Goal: Information Seeking & Learning: Check status

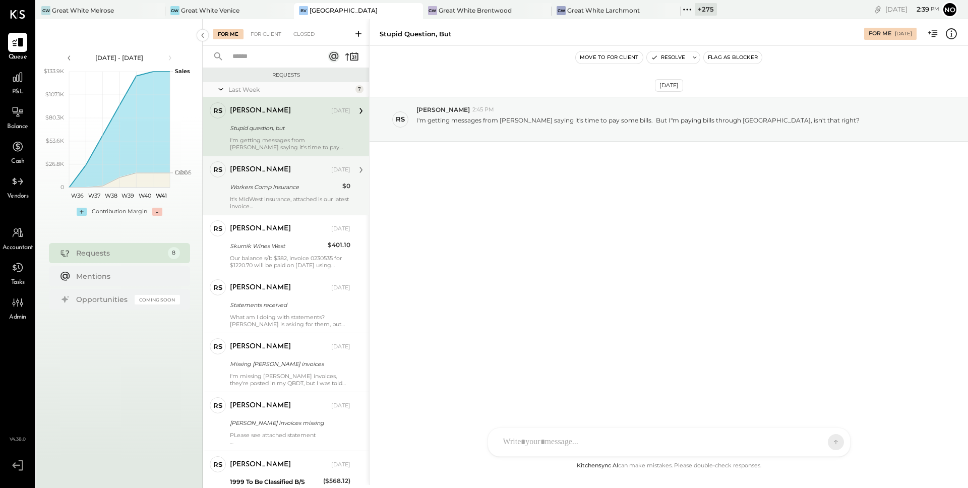
click at [250, 197] on div "It's MIdWest insurance, attached is our latest invoice..." at bounding box center [290, 203] width 120 height 14
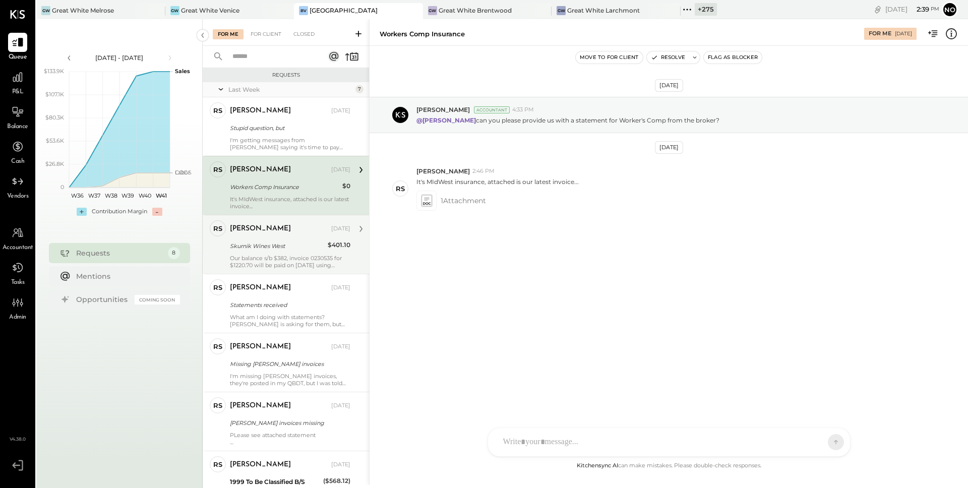
click at [247, 244] on div "Skurnik Wines West" at bounding box center [277, 246] width 95 height 10
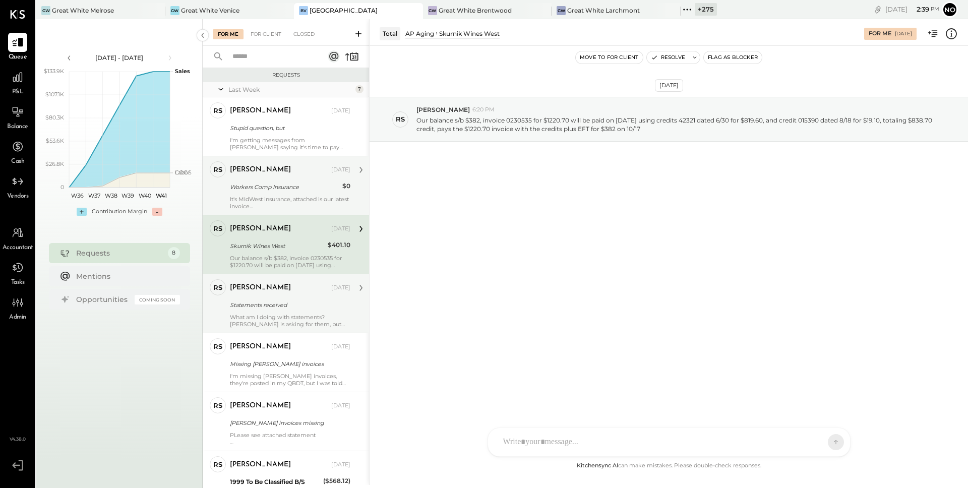
click at [252, 292] on div "[PERSON_NAME]" at bounding box center [260, 288] width 61 height 10
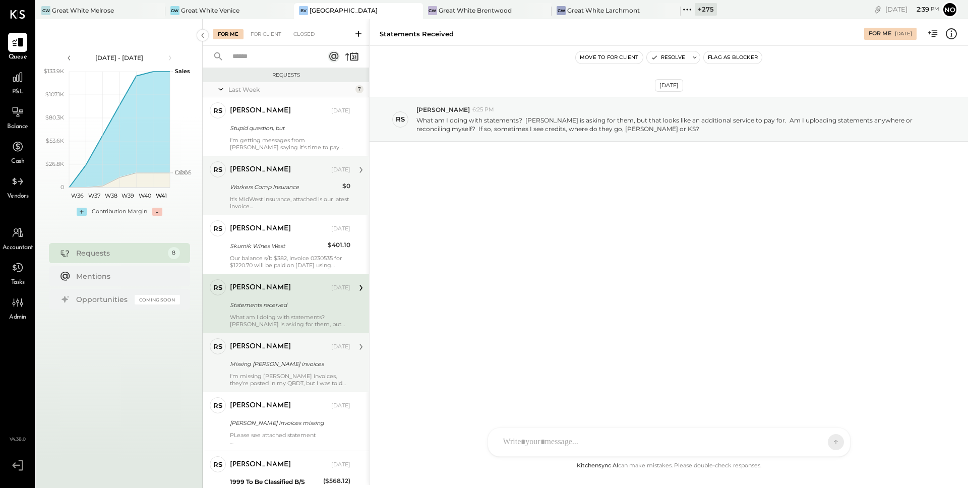
click at [263, 350] on div "[PERSON_NAME]" at bounding box center [260, 347] width 61 height 10
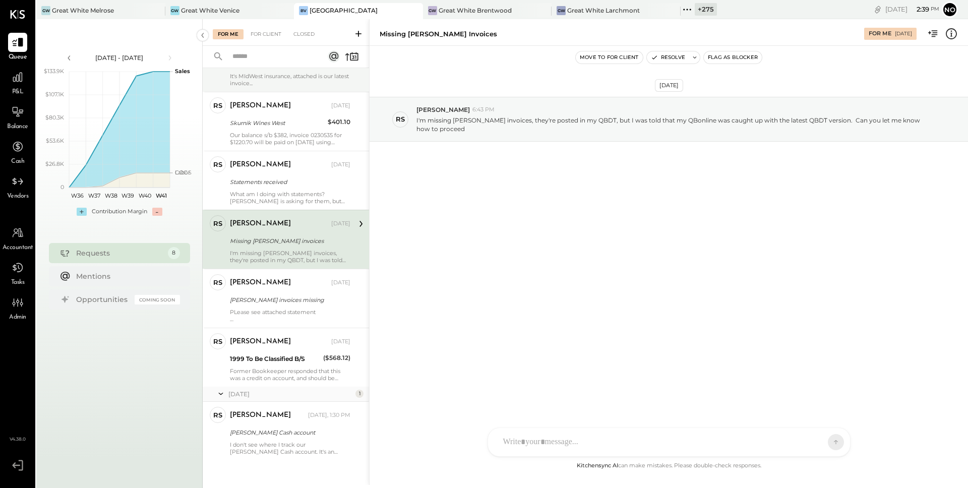
scroll to position [127, 0]
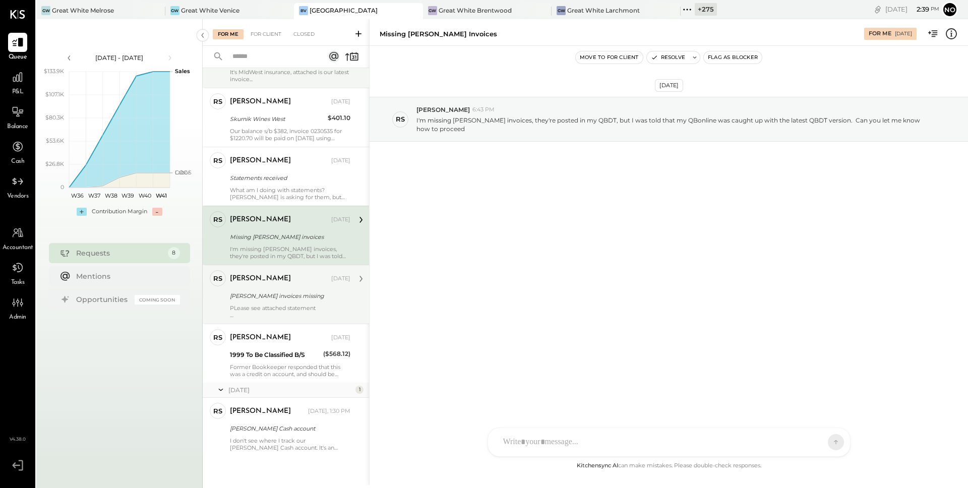
click at [262, 296] on div "[PERSON_NAME] invoices missing" at bounding box center [288, 296] width 117 height 10
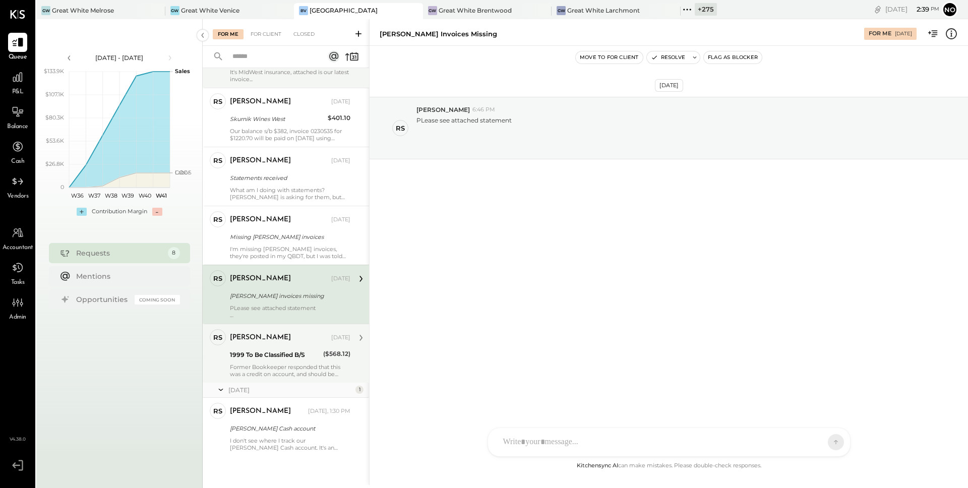
click at [261, 344] on div "[PERSON_NAME] [DATE]" at bounding box center [290, 338] width 120 height 14
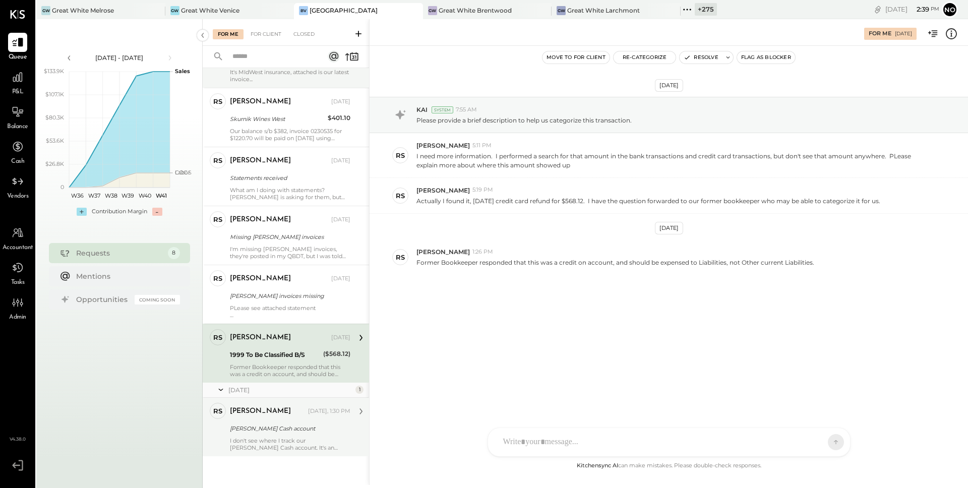
click at [263, 418] on div "[PERSON_NAME] [DATE], 1:30 PM" at bounding box center [290, 411] width 120 height 14
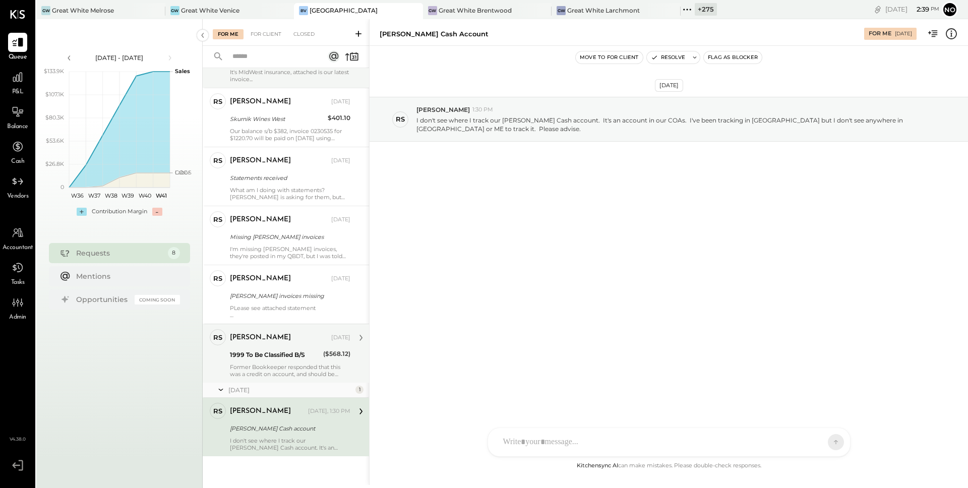
click at [259, 343] on div "[PERSON_NAME] [DATE]" at bounding box center [290, 338] width 120 height 14
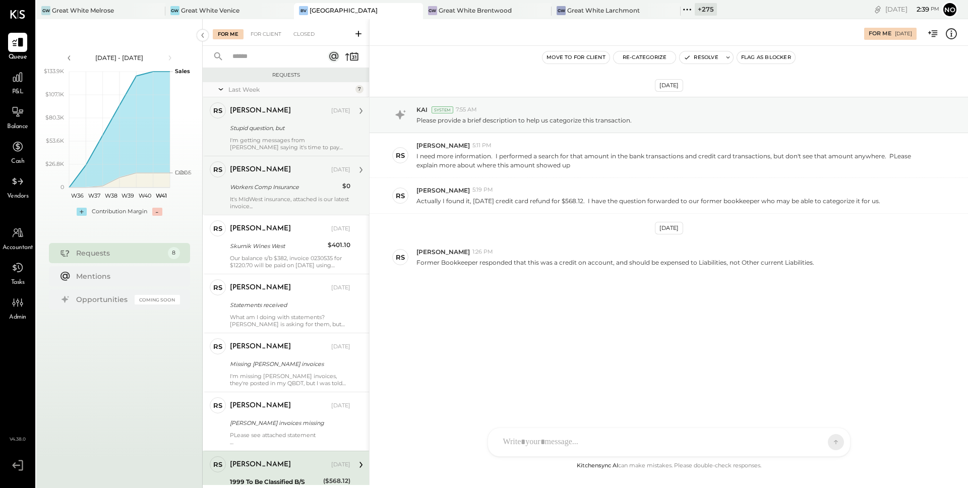
click at [274, 145] on div "I'm getting messages from [PERSON_NAME] saying it's time to pay some bills. But…" at bounding box center [290, 144] width 120 height 14
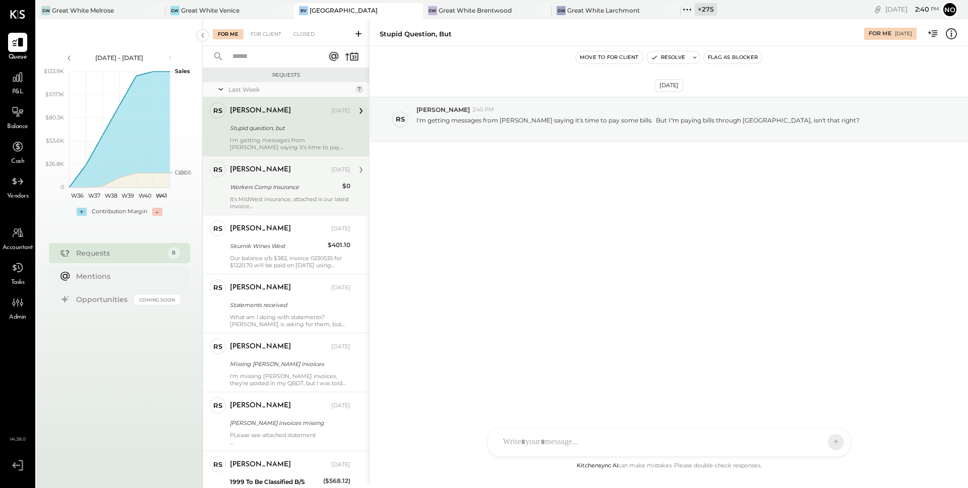
click at [266, 191] on div "Workers Comp Insurance" at bounding box center [284, 187] width 109 height 10
